Goal: Task Accomplishment & Management: Manage account settings

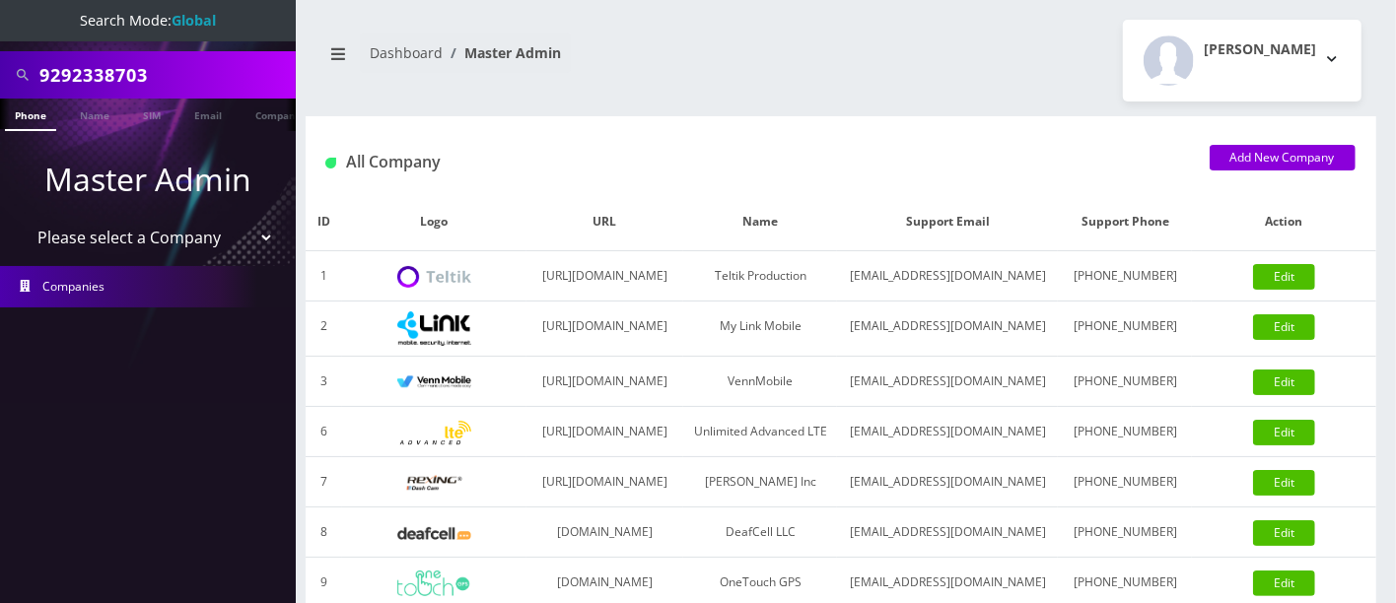
click at [131, 76] on input "9292338703" at bounding box center [164, 74] width 251 height 37
drag, startPoint x: 208, startPoint y: 70, endPoint x: 0, endPoint y: 48, distance: 209.1
click at [0, 51] on div "9292338703" at bounding box center [148, 74] width 296 height 47
type input "chany"
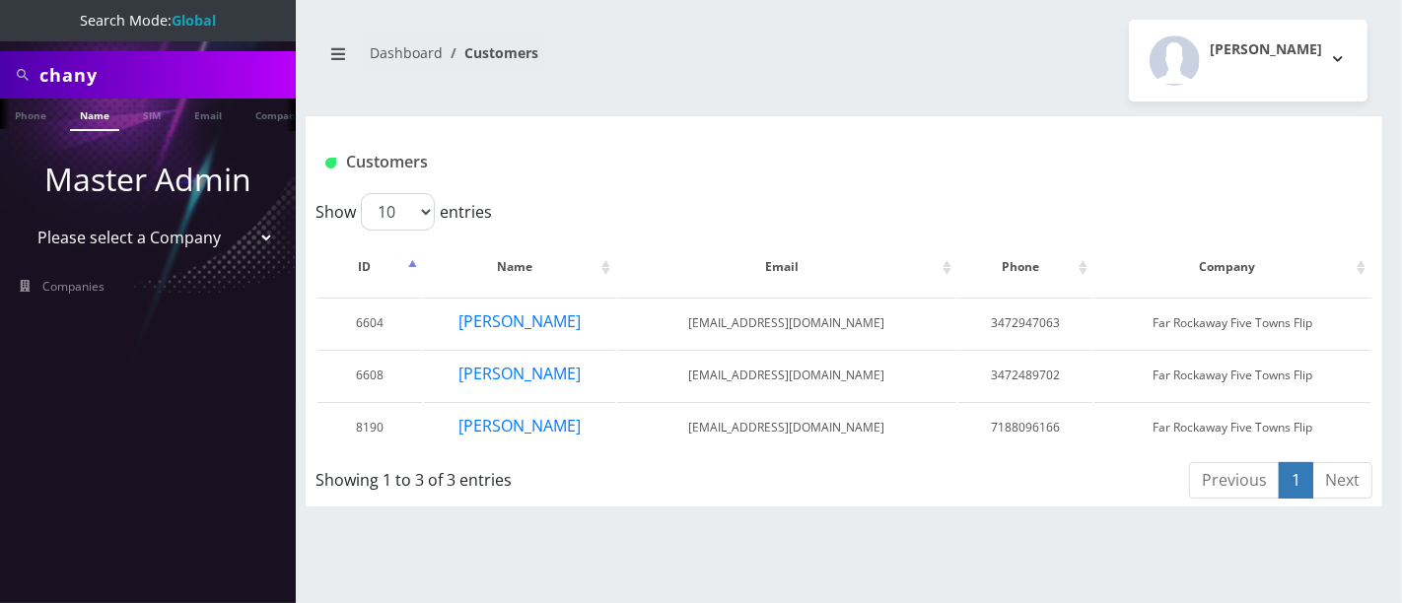
drag, startPoint x: 67, startPoint y: 63, endPoint x: 0, endPoint y: 43, distance: 69.9
click at [0, 51] on div "chany" at bounding box center [148, 74] width 296 height 47
type input "9295593329"
click at [35, 116] on link "Phone" at bounding box center [30, 115] width 51 height 33
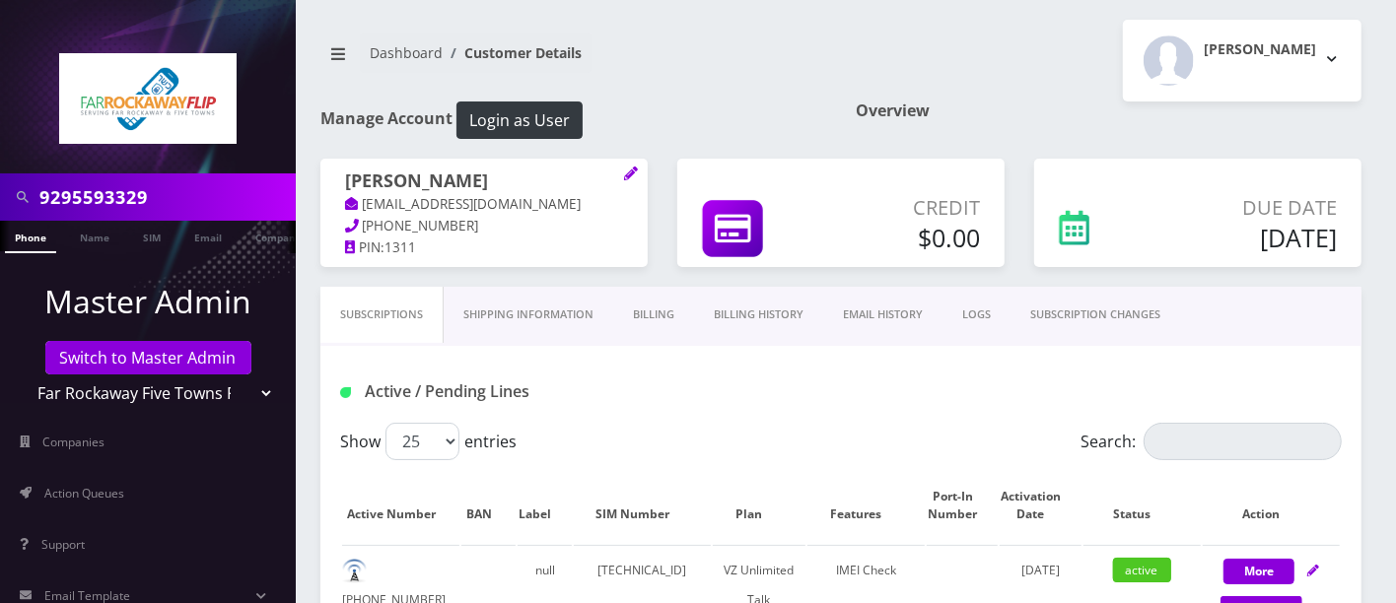
click at [823, 94] on div "Dashboard Customer Details Tzvi Lieberman Logout" at bounding box center [841, 61] width 1071 height 82
drag, startPoint x: 177, startPoint y: 201, endPoint x: 0, endPoint y: 175, distance: 179.3
click at [0, 170] on nav "9295593329 Phone Name SIM Email Company Customer Master Admin Switch to Master …" at bounding box center [148, 301] width 296 height 603
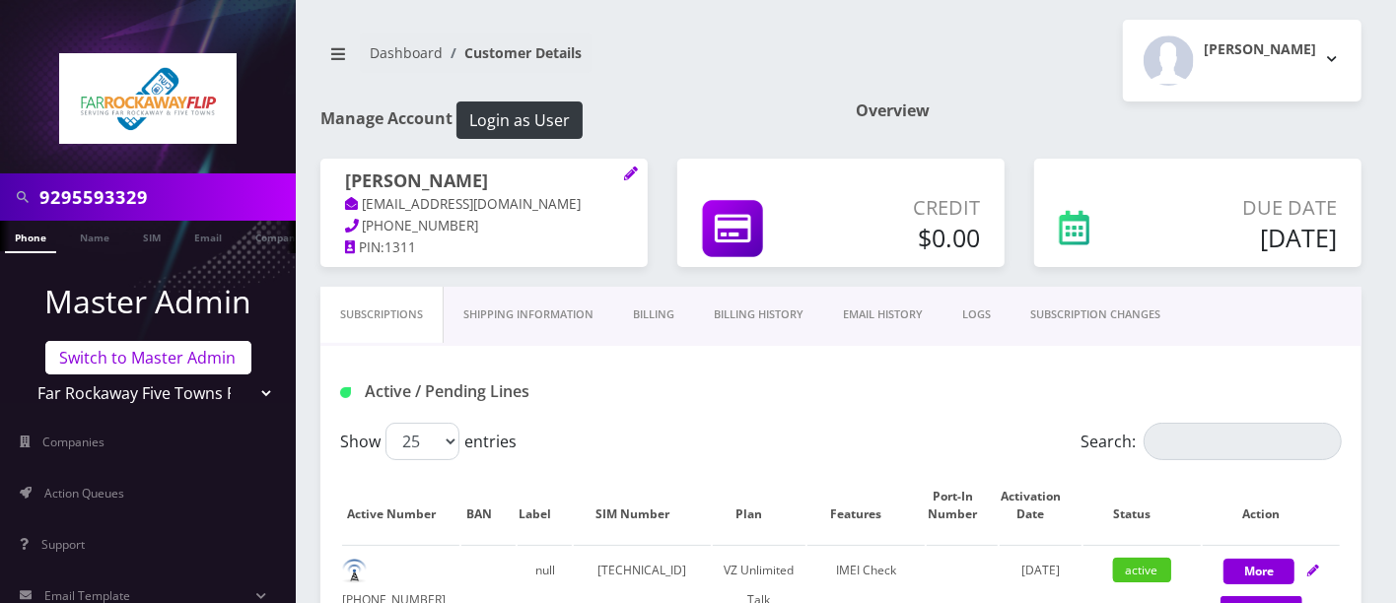
click at [127, 365] on link "Switch to Master Admin" at bounding box center [148, 358] width 206 height 34
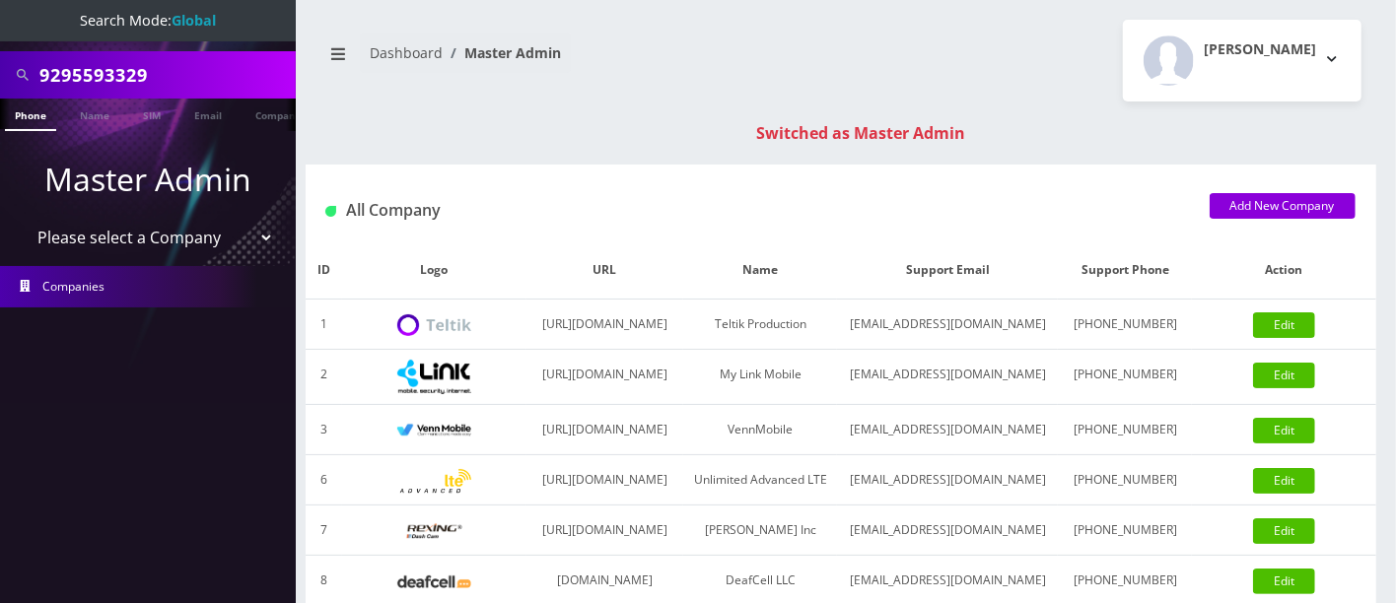
drag, startPoint x: 179, startPoint y: 69, endPoint x: 0, endPoint y: 25, distance: 184.8
click at [0, 23] on nav "Search Mode: Global 9295593329 Phone Name SIM Email Company Customer Master Adm…" at bounding box center [148, 301] width 296 height 603
type input "7184907950"
click at [32, 118] on link "Phone" at bounding box center [30, 115] width 51 height 33
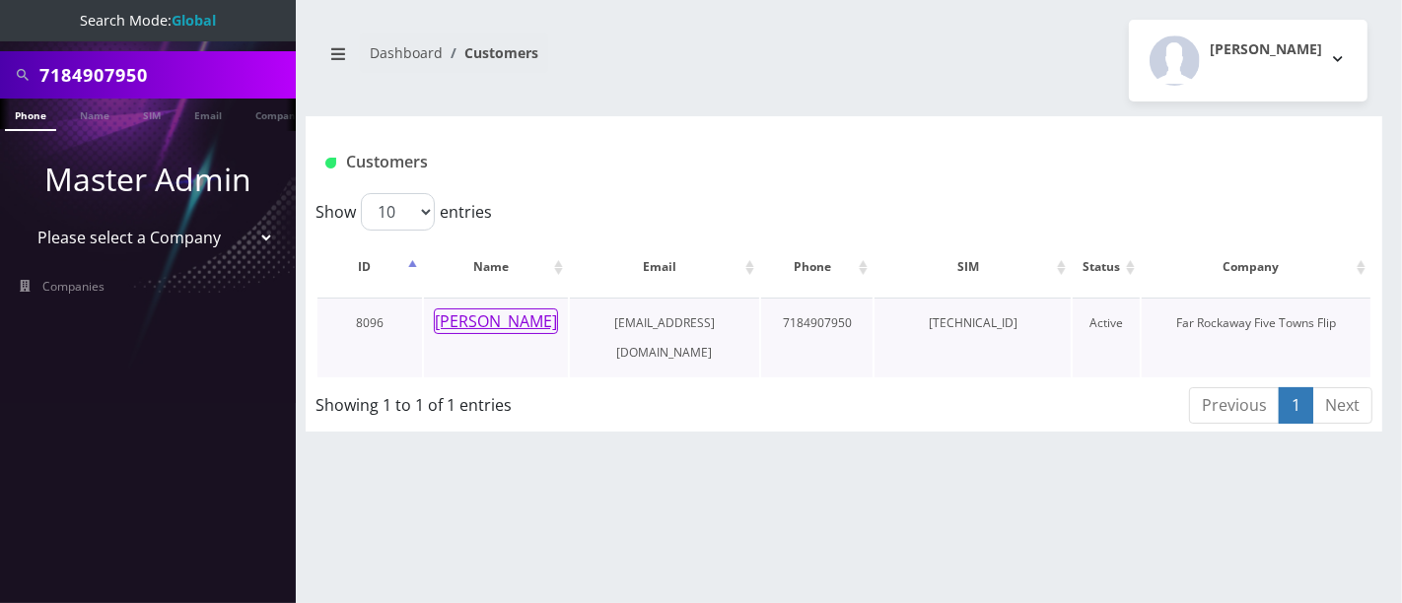
click at [484, 313] on button "atara joffe" at bounding box center [496, 322] width 124 height 26
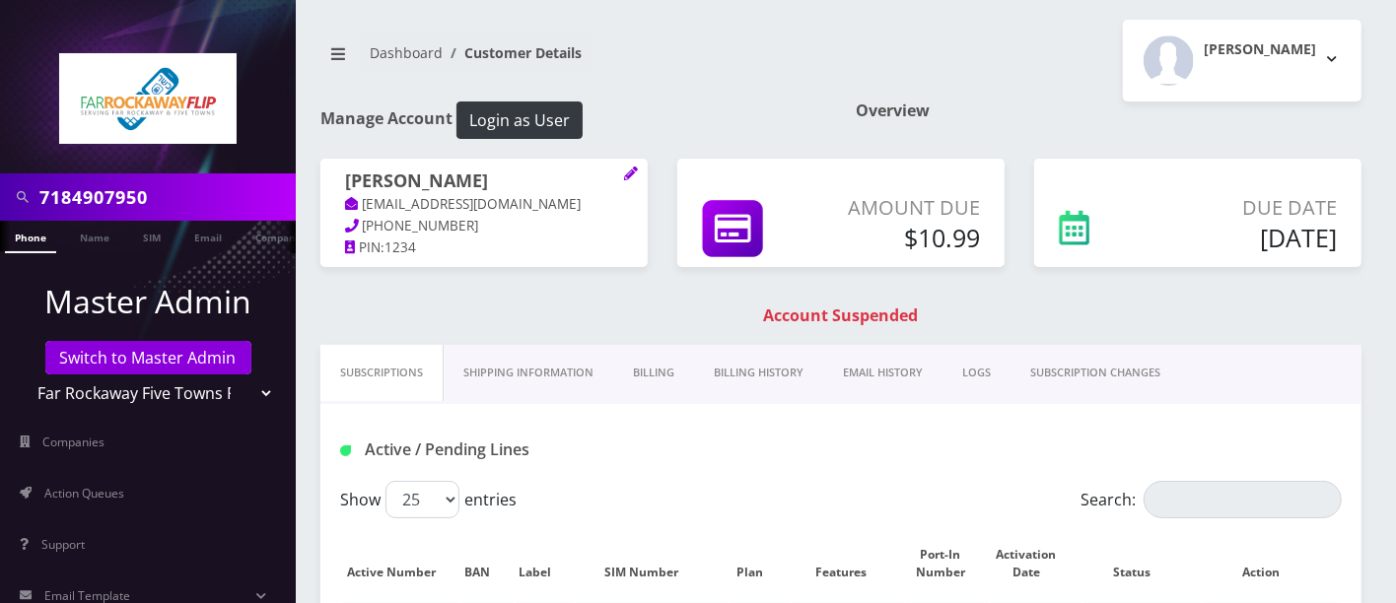
click at [763, 373] on link "Billing History" at bounding box center [758, 373] width 129 height 56
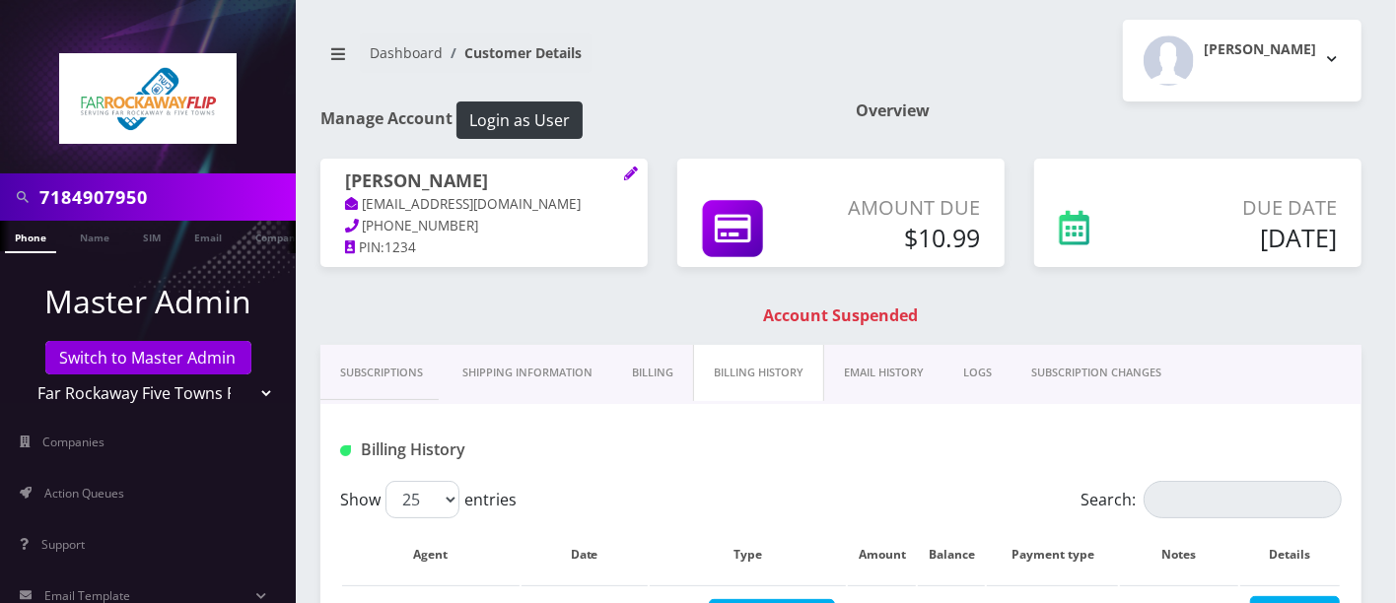
click at [676, 365] on link "Billing" at bounding box center [652, 373] width 81 height 56
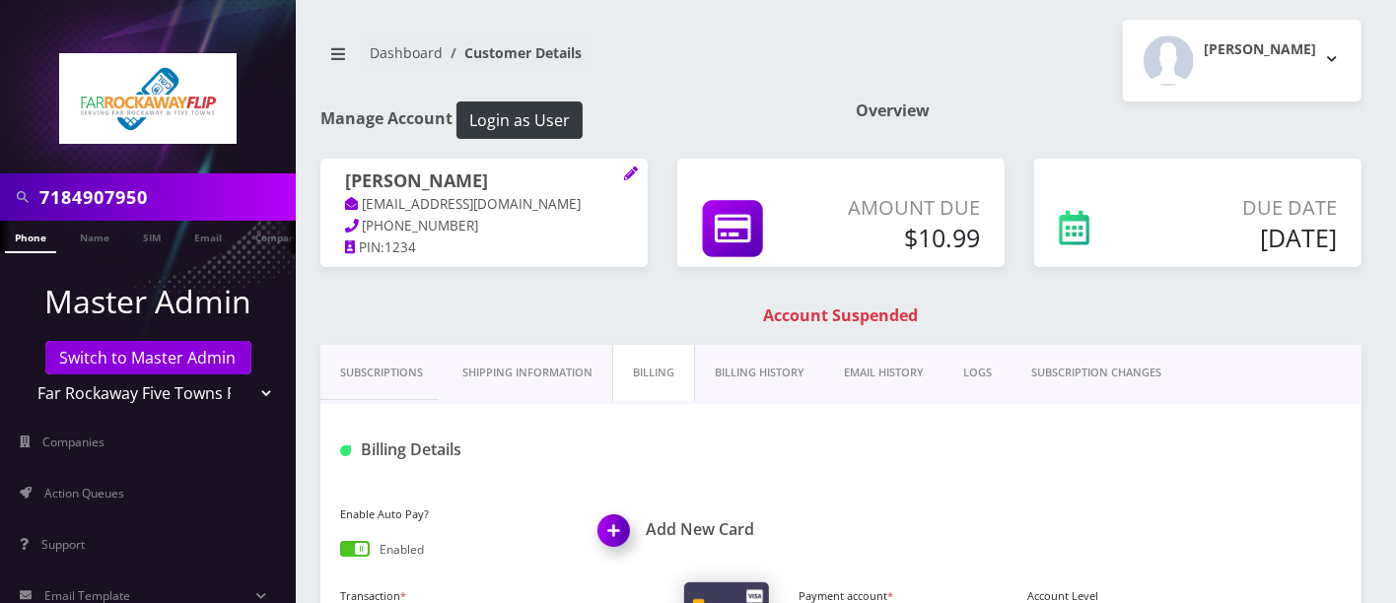
click at [787, 368] on link "Billing History" at bounding box center [759, 373] width 129 height 56
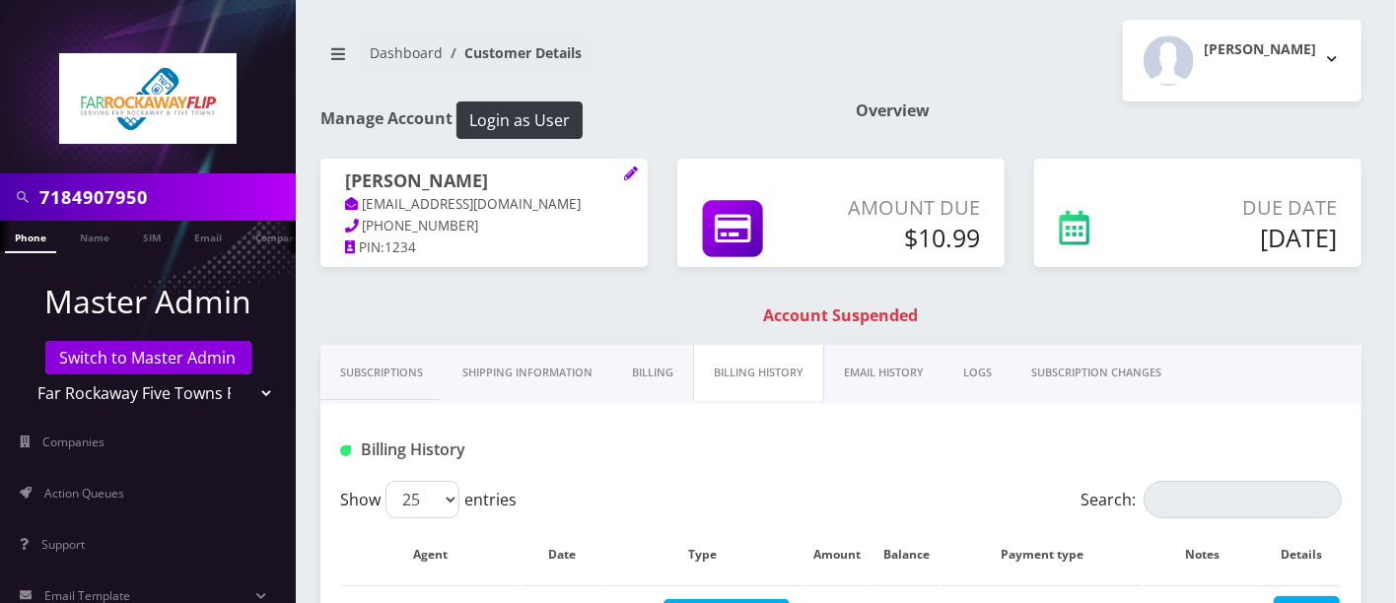
click at [648, 365] on link "Billing" at bounding box center [652, 373] width 81 height 56
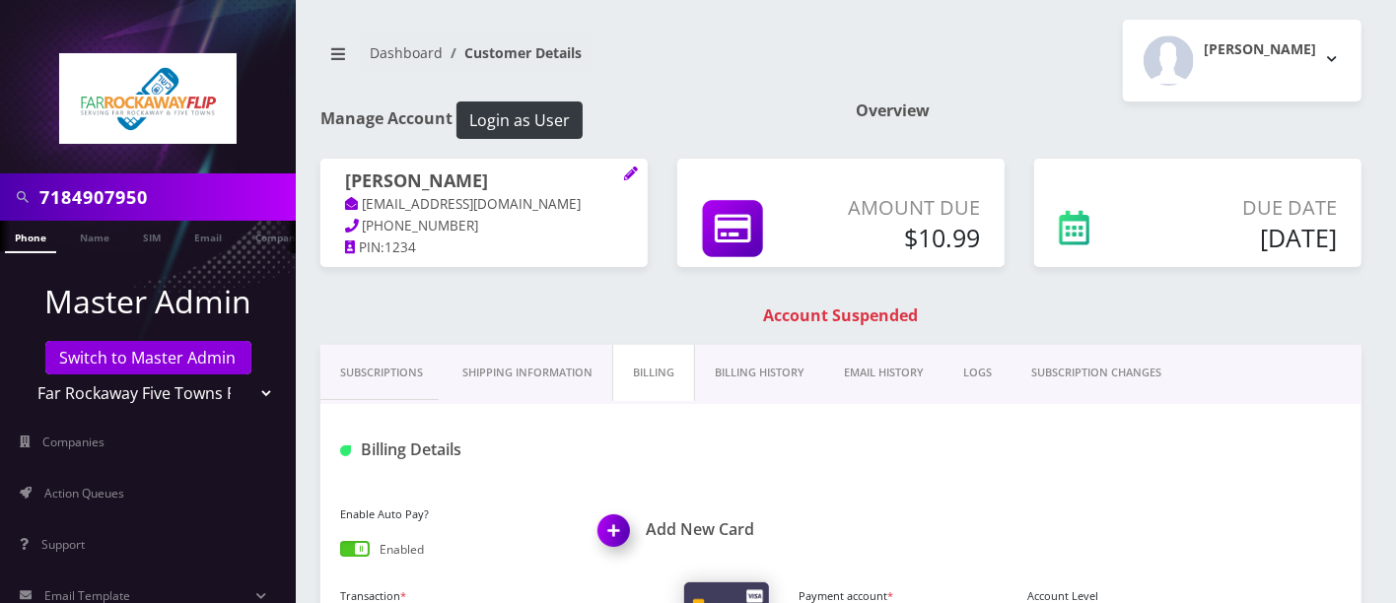
scroll to position [0, 9]
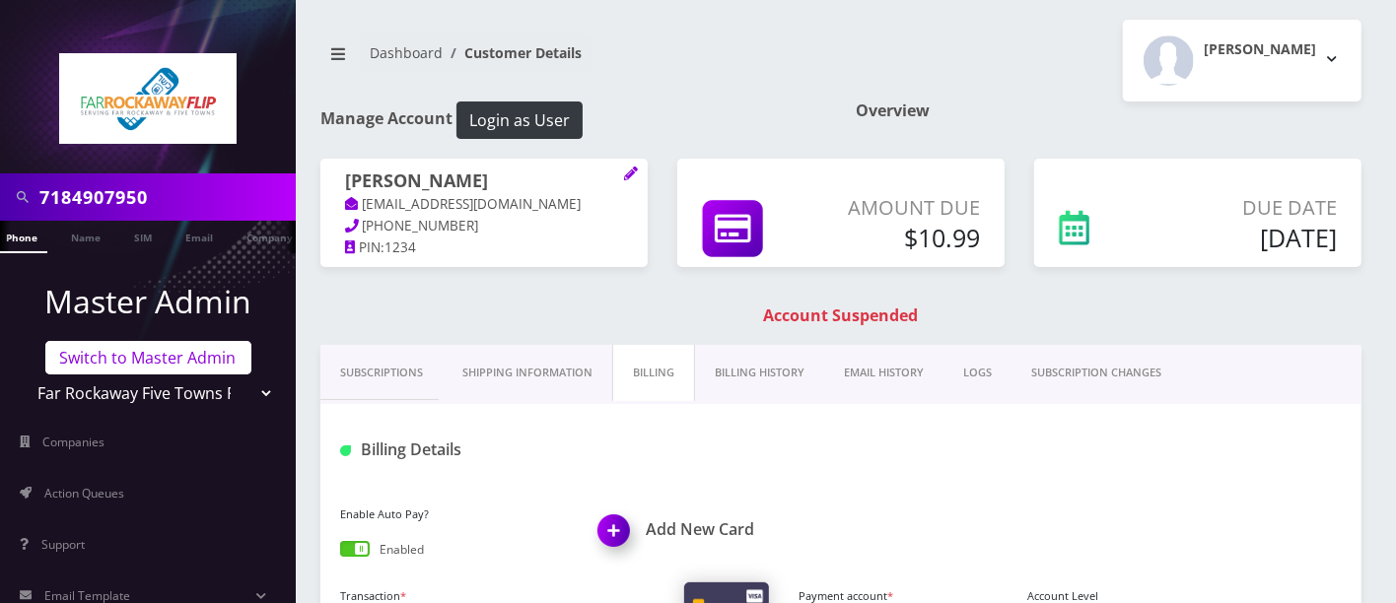
click at [121, 356] on link "Switch to Master Admin" at bounding box center [148, 358] width 206 height 34
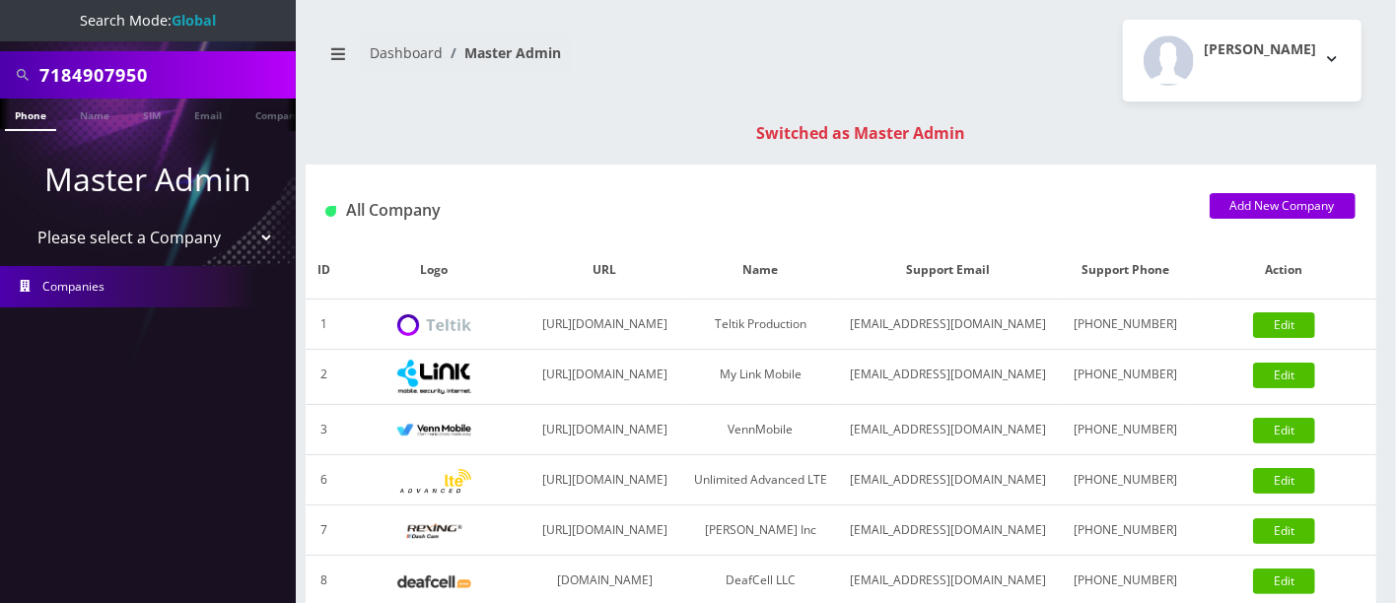
drag, startPoint x: 0, startPoint y: 0, endPoint x: 0, endPoint y: 63, distance: 63.1
click at [0, 66] on div "7184907950" at bounding box center [148, 74] width 296 height 47
type input "7184907950"
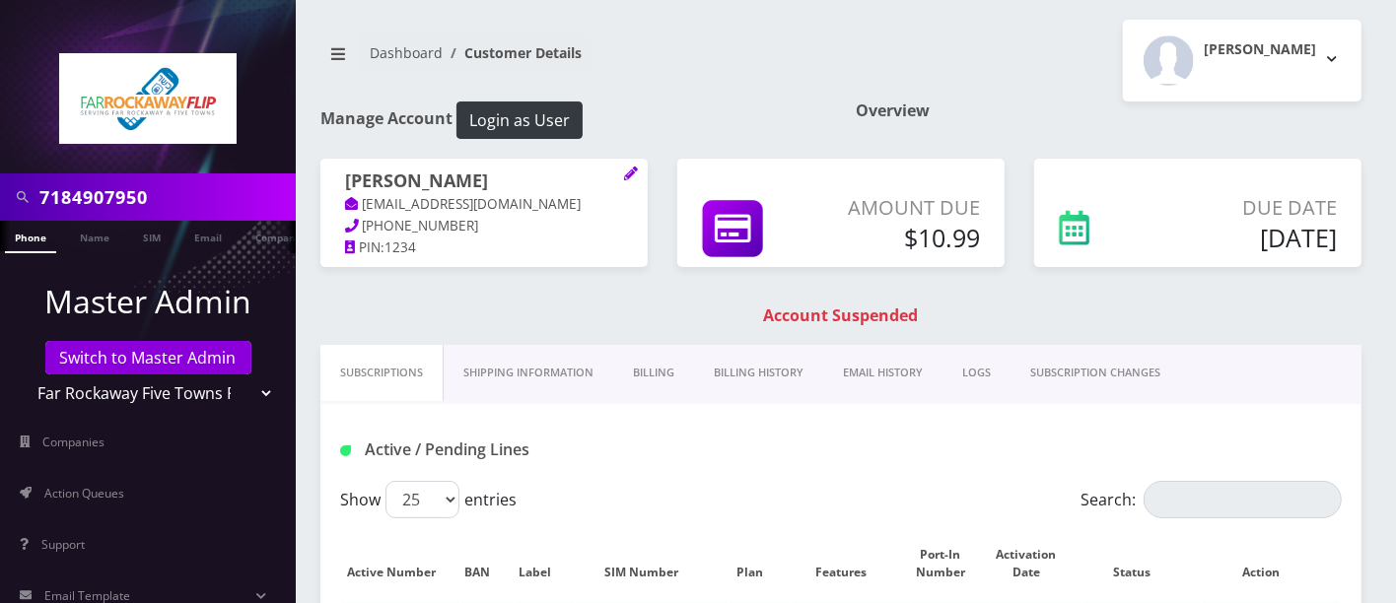
click at [622, 307] on h1 "Account Suspended" at bounding box center [840, 316] width 1031 height 19
click at [648, 367] on link "Billing" at bounding box center [653, 373] width 81 height 56
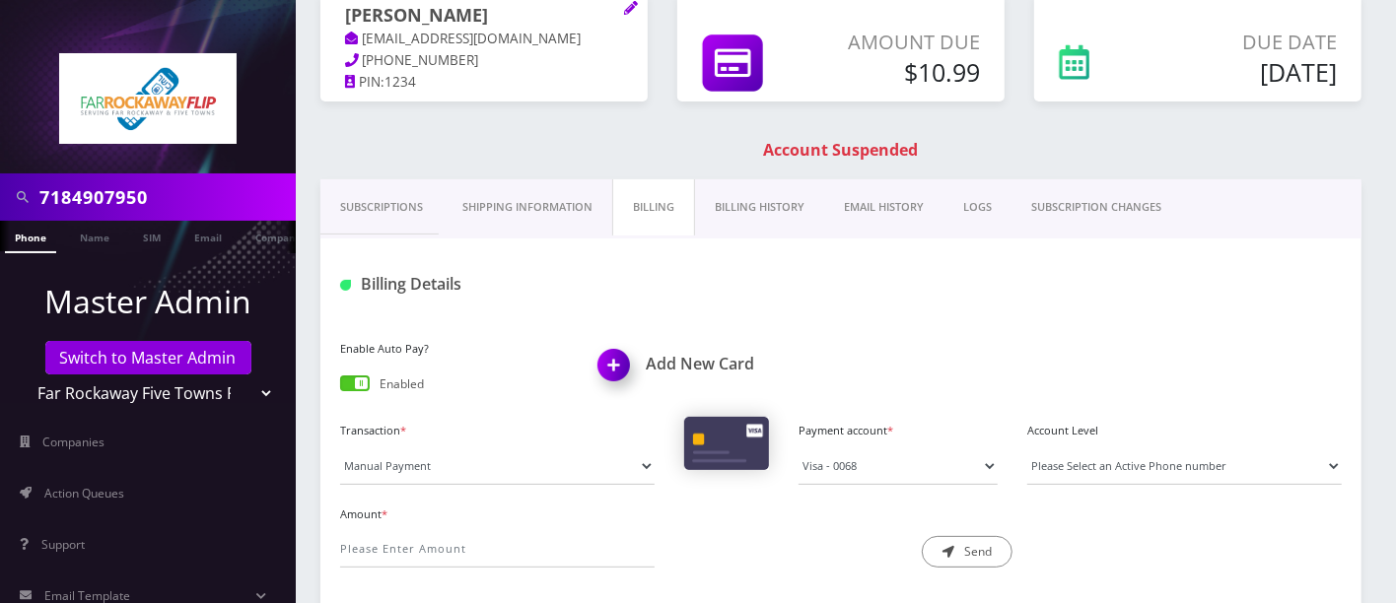
scroll to position [167, 0]
click at [929, 467] on select "Visa - 0068" at bounding box center [898, 465] width 199 height 37
click at [929, 466] on select "Visa - 0068" at bounding box center [898, 465] width 199 height 37
click at [1127, 464] on select "Please Select an Active Phone number 7184907950" at bounding box center [1184, 465] width 314 height 37
select select "221715"
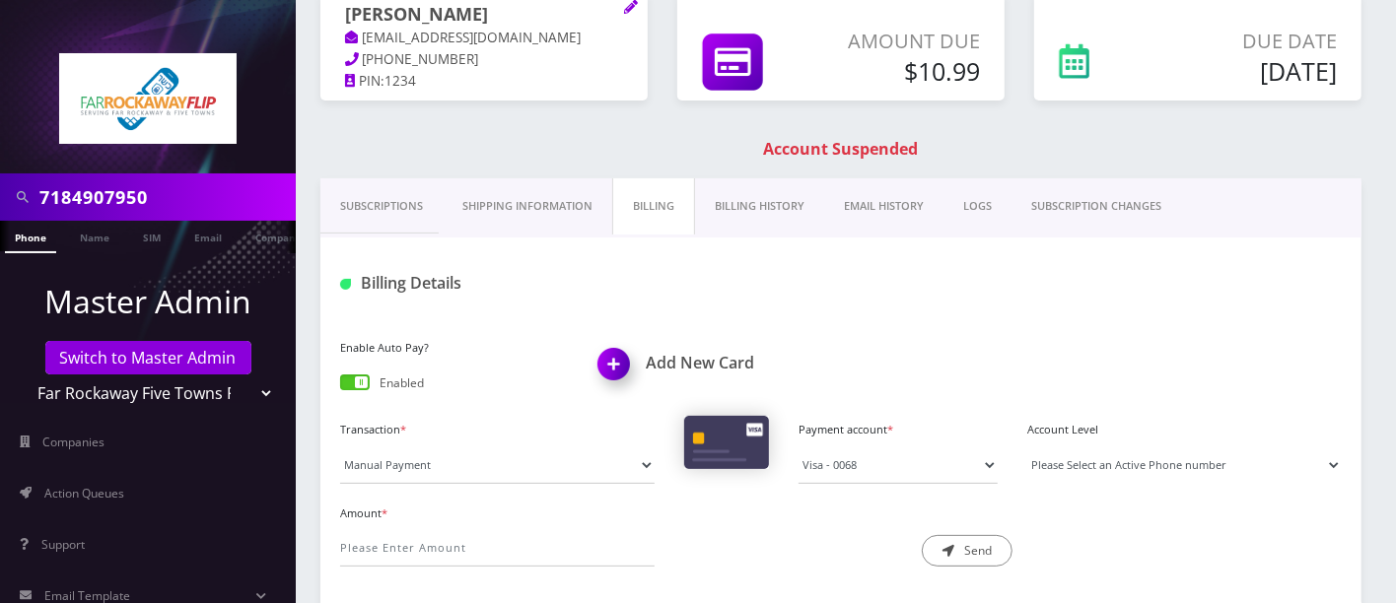
click at [1027, 447] on select "Please Select an Active Phone number 7184907950" at bounding box center [1184, 465] width 314 height 37
click at [515, 536] on input "Amount *" at bounding box center [497, 547] width 314 height 37
type input "10.99"
click at [994, 547] on button "Send" at bounding box center [967, 551] width 91 height 32
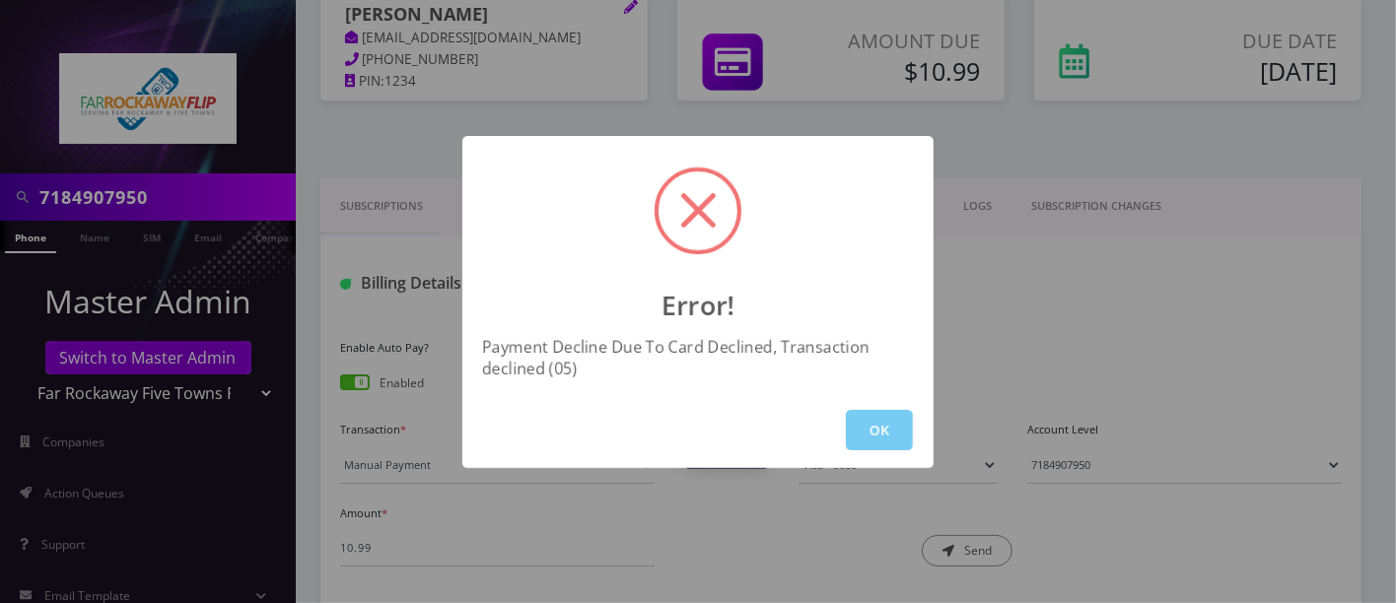
click at [867, 429] on button "OK" at bounding box center [879, 430] width 67 height 40
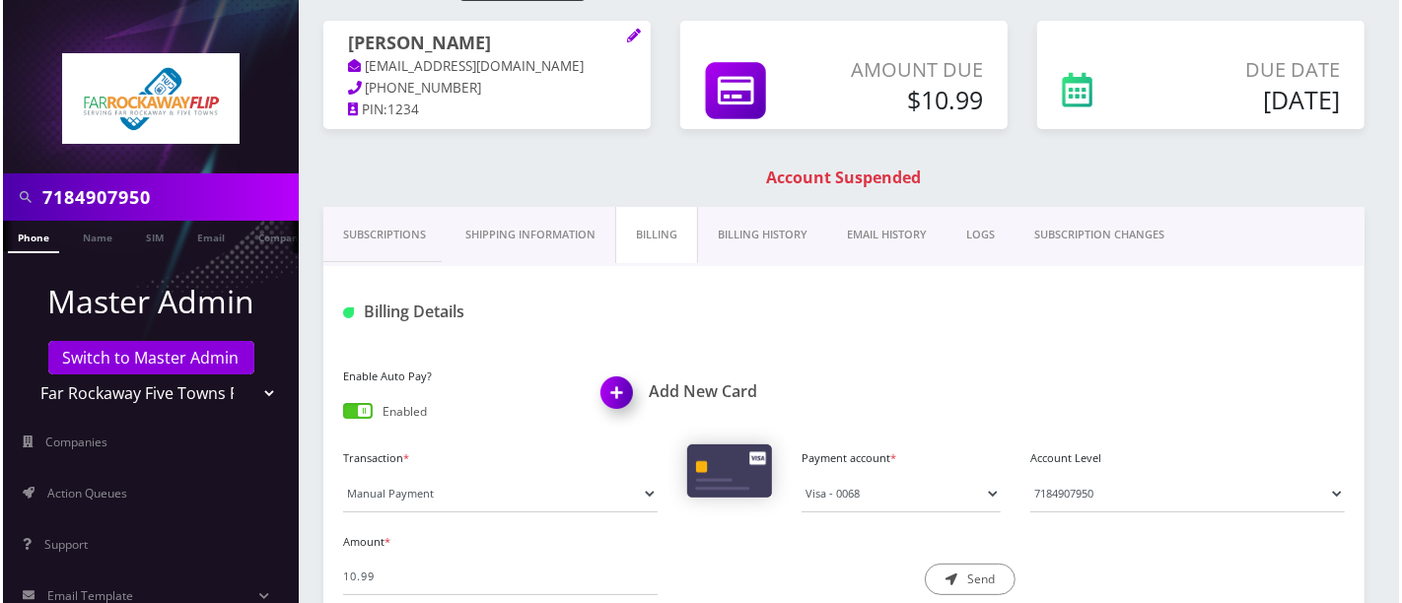
scroll to position [143, 0]
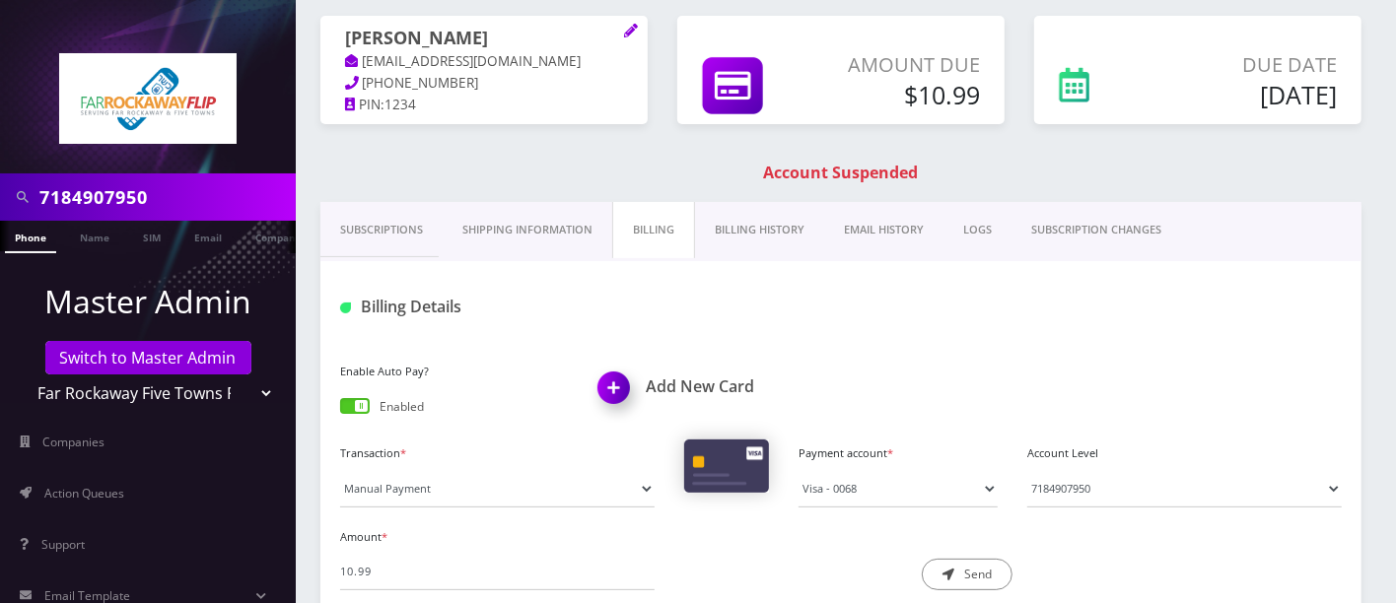
click at [617, 380] on img at bounding box center [618, 395] width 58 height 58
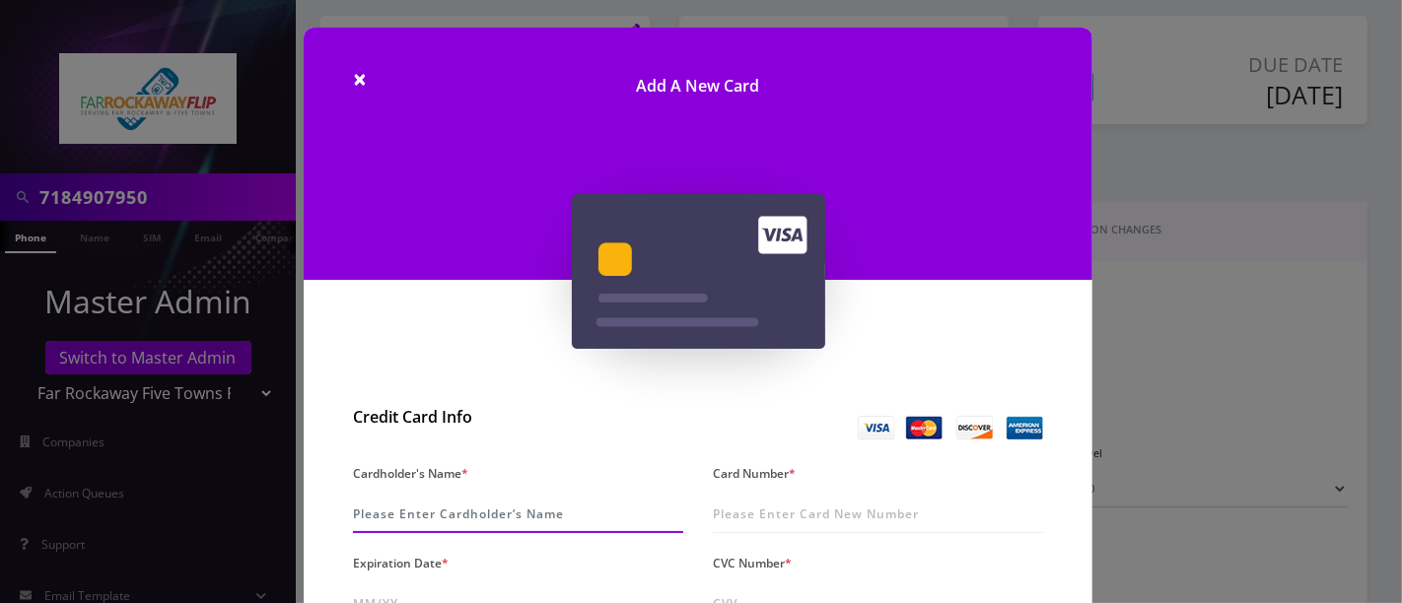
click at [451, 516] on input "Cardholder's Name *" at bounding box center [518, 514] width 330 height 37
type input "Steven Josse"
click at [898, 514] on input "Card Number *" at bounding box center [878, 514] width 330 height 37
